Goal: Navigation & Orientation: Find specific page/section

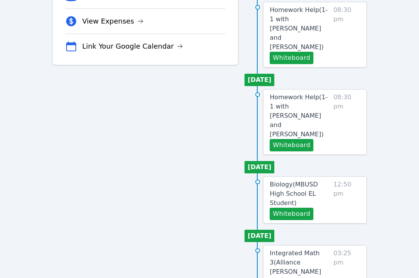
scroll to position [411, 0]
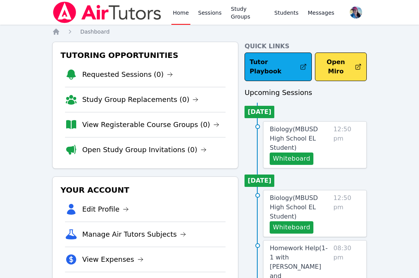
click at [177, 13] on link "Home" at bounding box center [180, 12] width 19 height 25
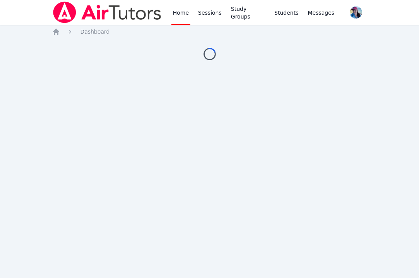
click at [185, 11] on link "Home" at bounding box center [180, 12] width 19 height 25
